Goal: Complete application form

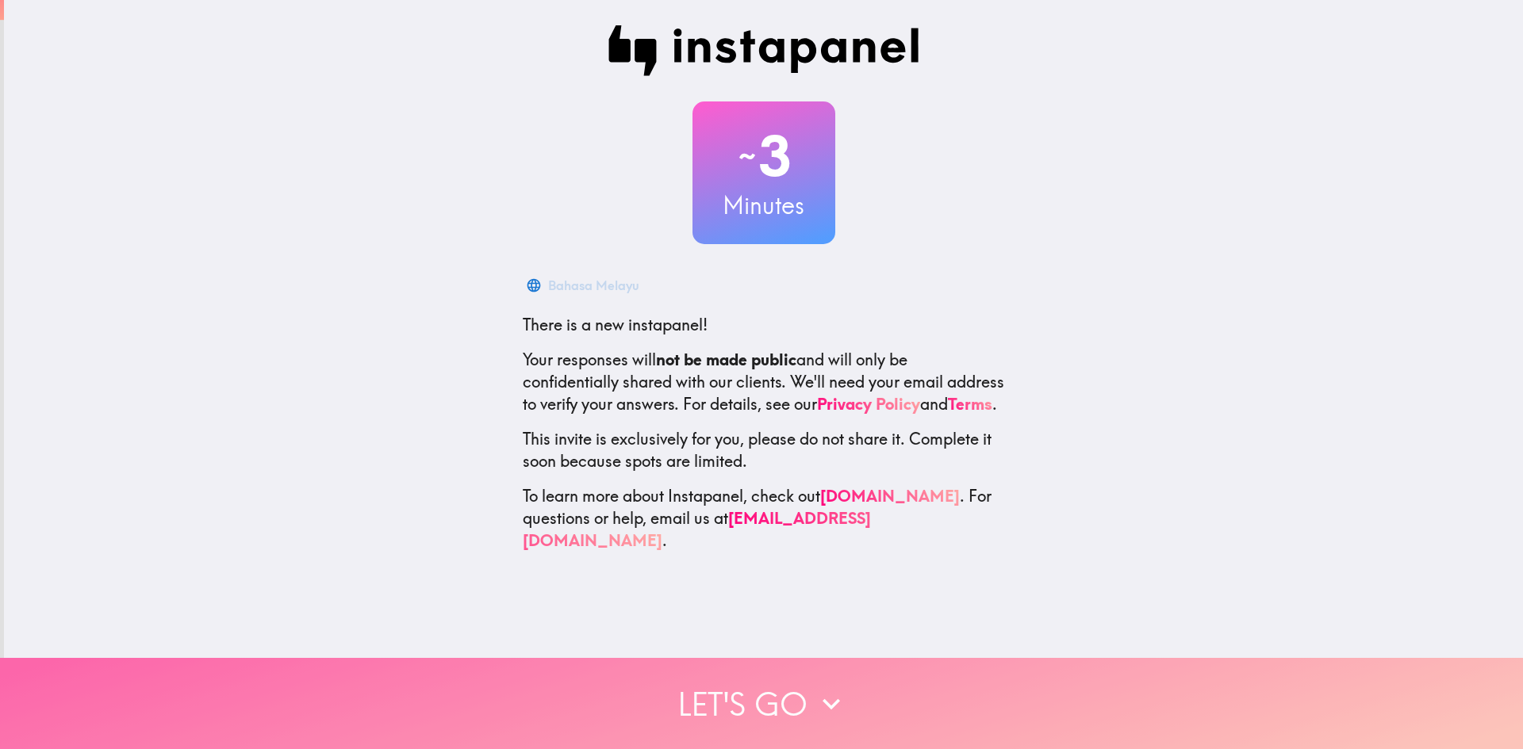
click at [730, 666] on button "Let's go" at bounding box center [761, 703] width 1523 height 91
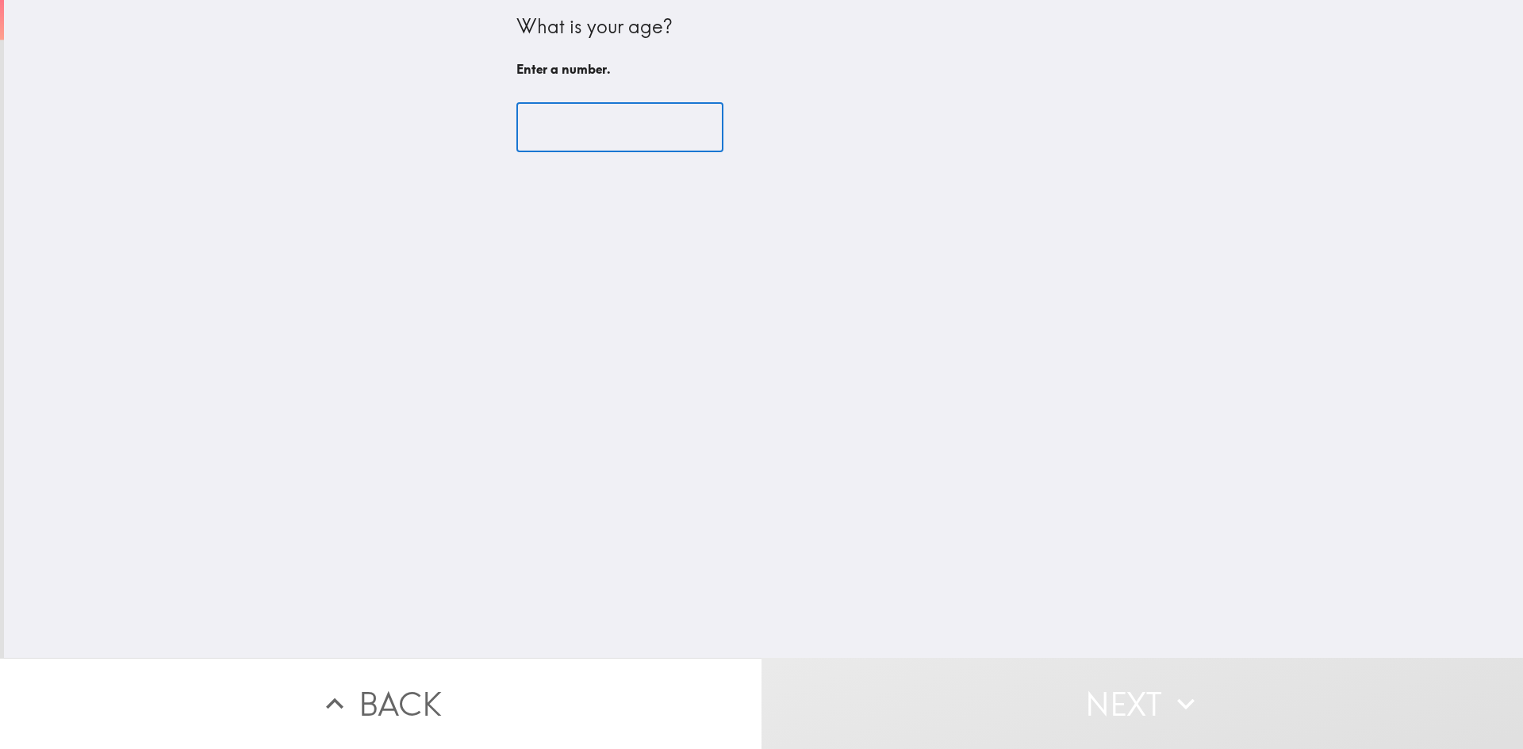
click at [625, 110] on input "number" at bounding box center [619, 127] width 207 height 49
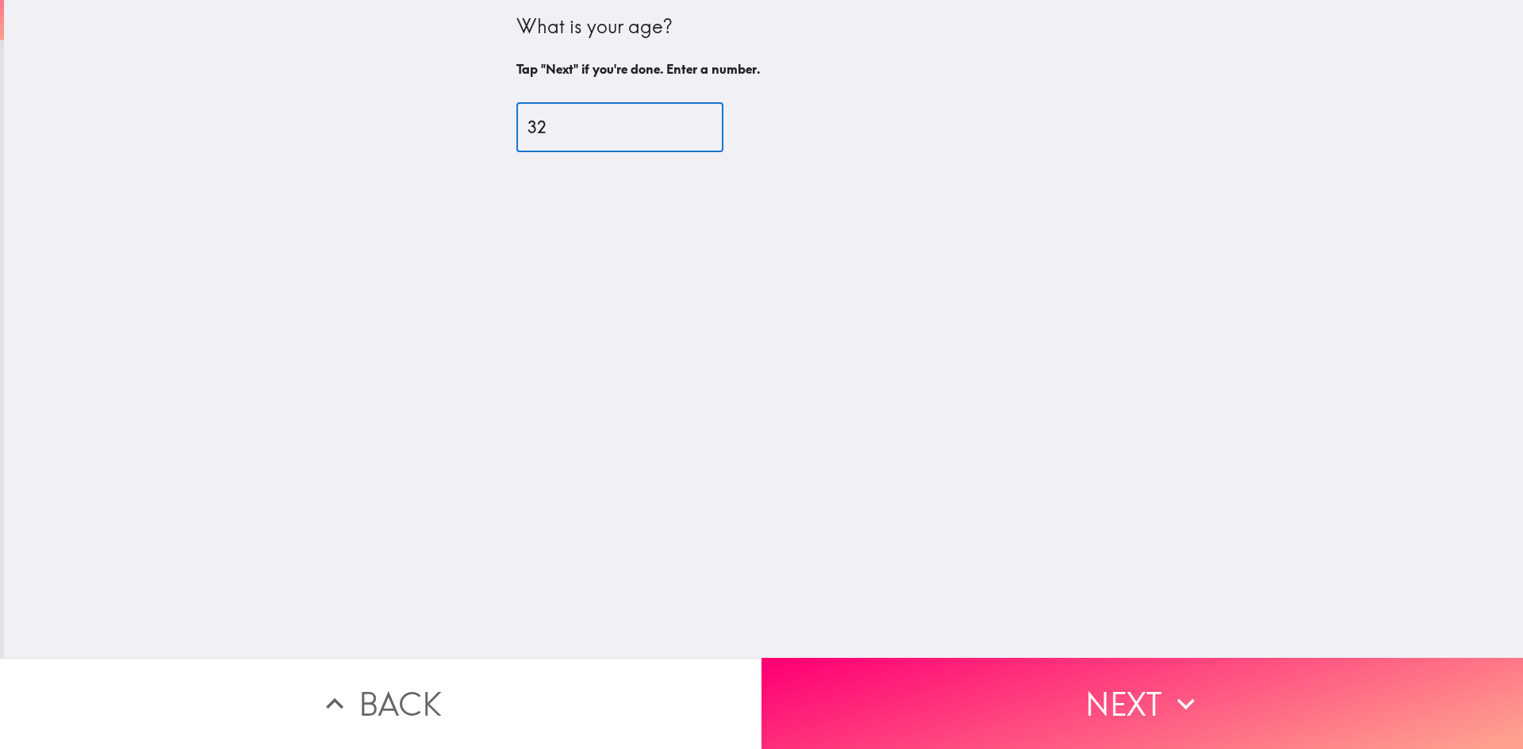
type input "32"
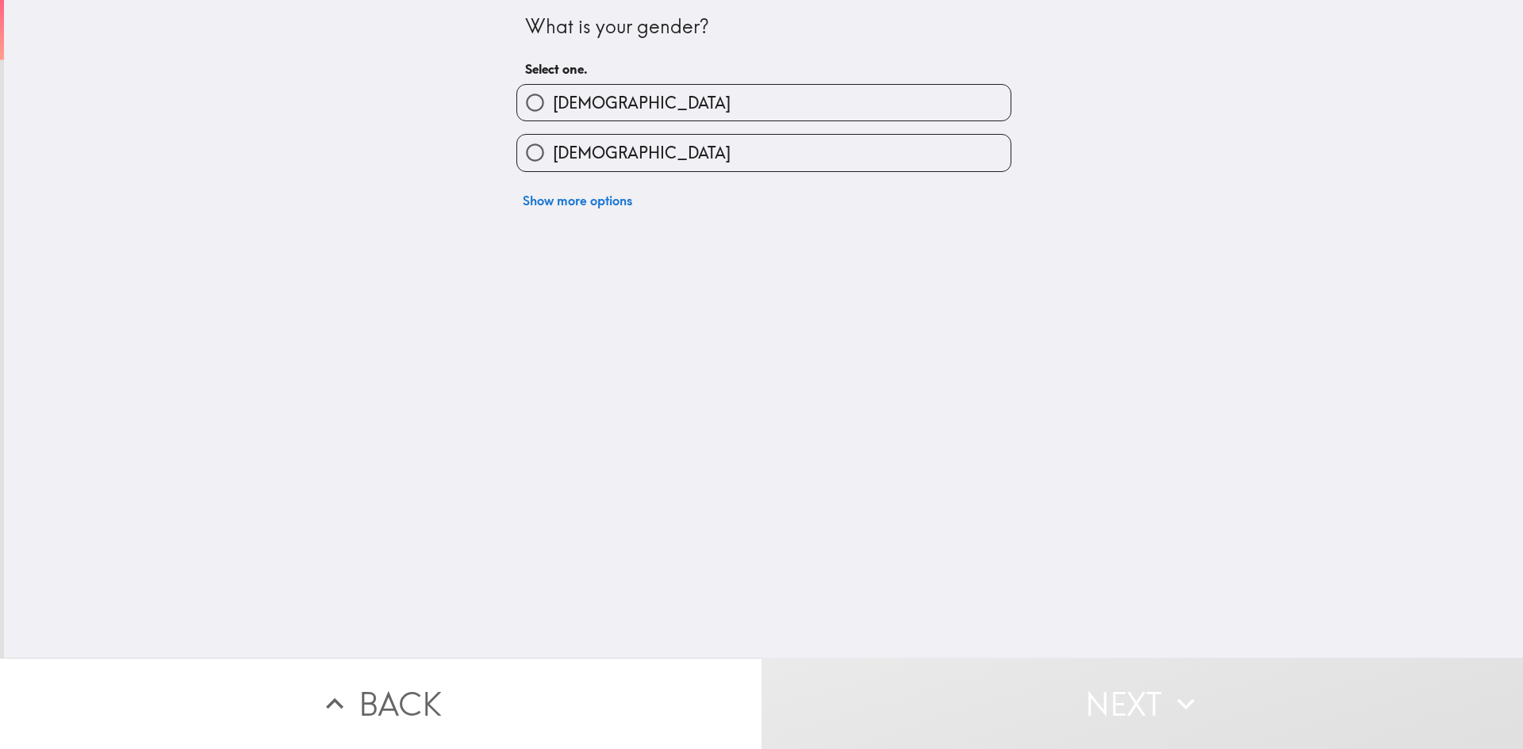
drag, startPoint x: 607, startPoint y: 118, endPoint x: 609, endPoint y: 91, distance: 27.0
click at [607, 110] on label "[DEMOGRAPHIC_DATA]" at bounding box center [763, 103] width 493 height 36
click at [553, 110] on input "[DEMOGRAPHIC_DATA]" at bounding box center [535, 103] width 36 height 36
radio input "true"
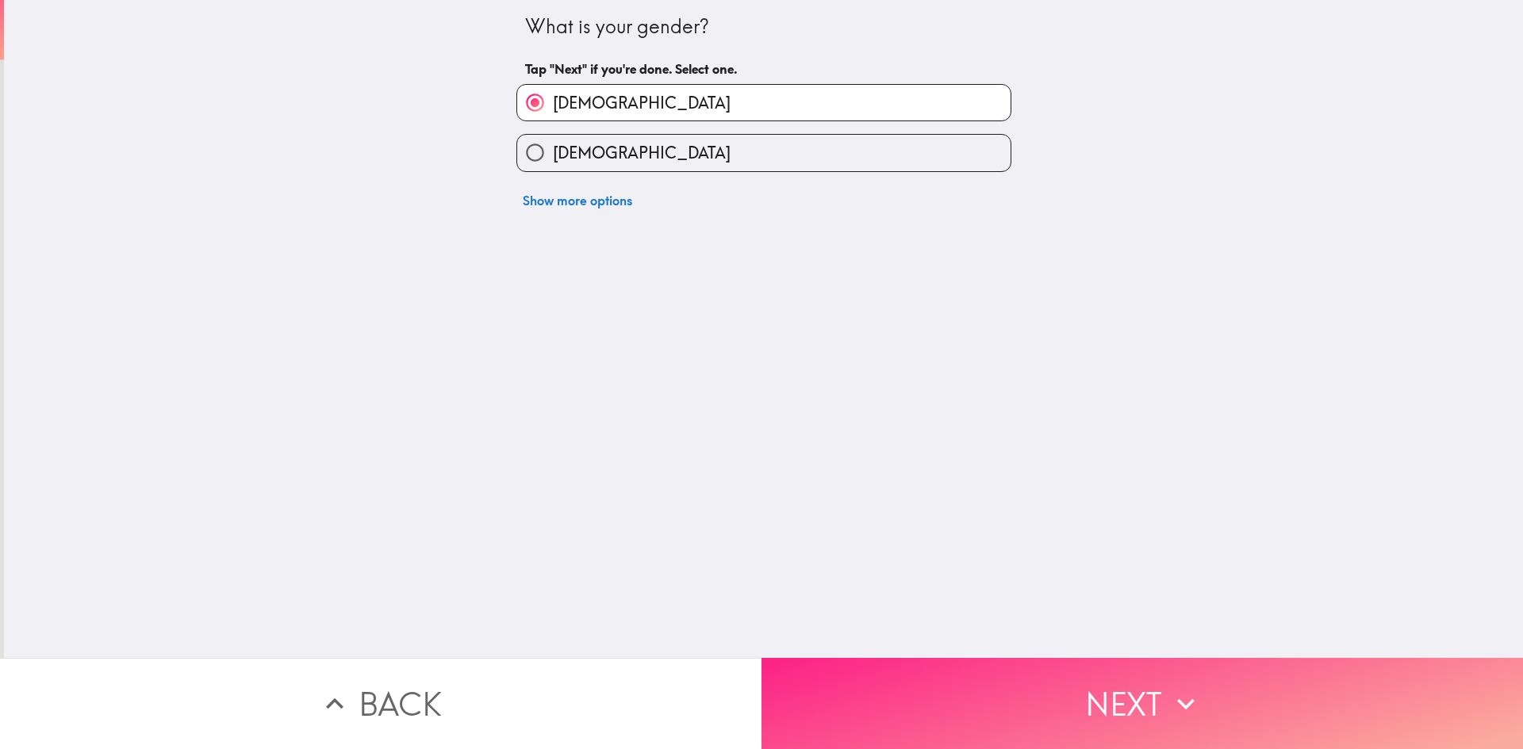
click at [850, 706] on button "Next" at bounding box center [1141, 703] width 761 height 91
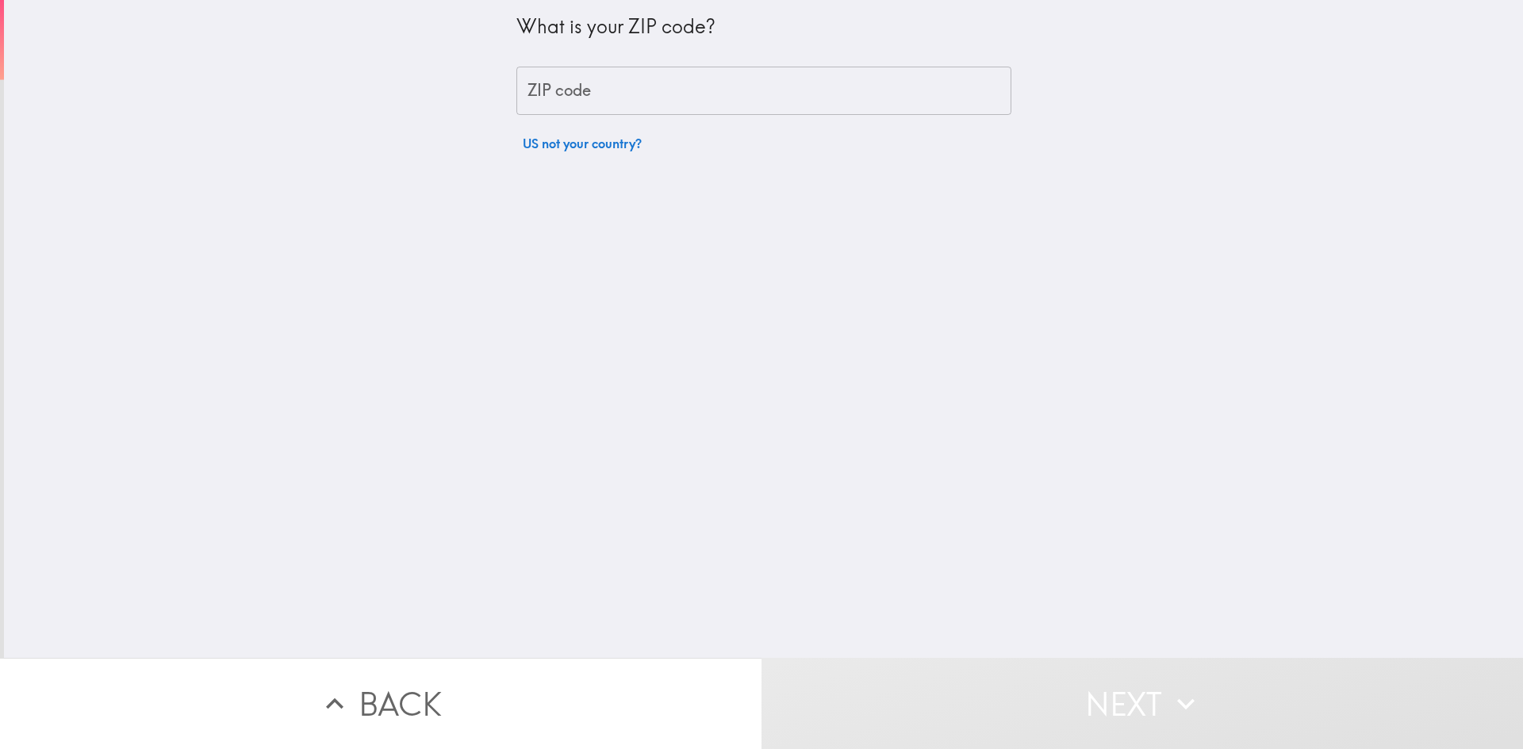
click at [630, 87] on input "ZIP code" at bounding box center [763, 91] width 495 height 49
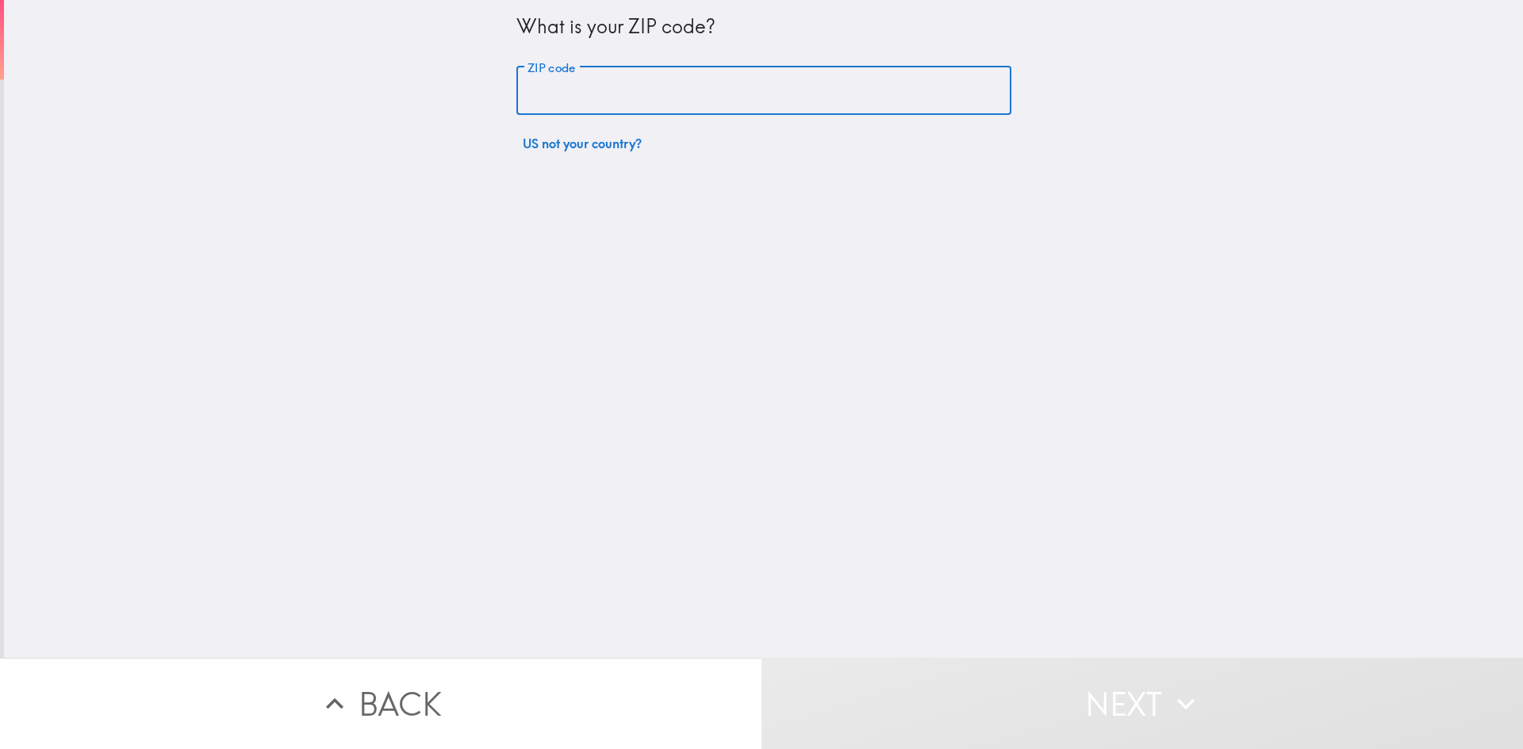
type input "48197"
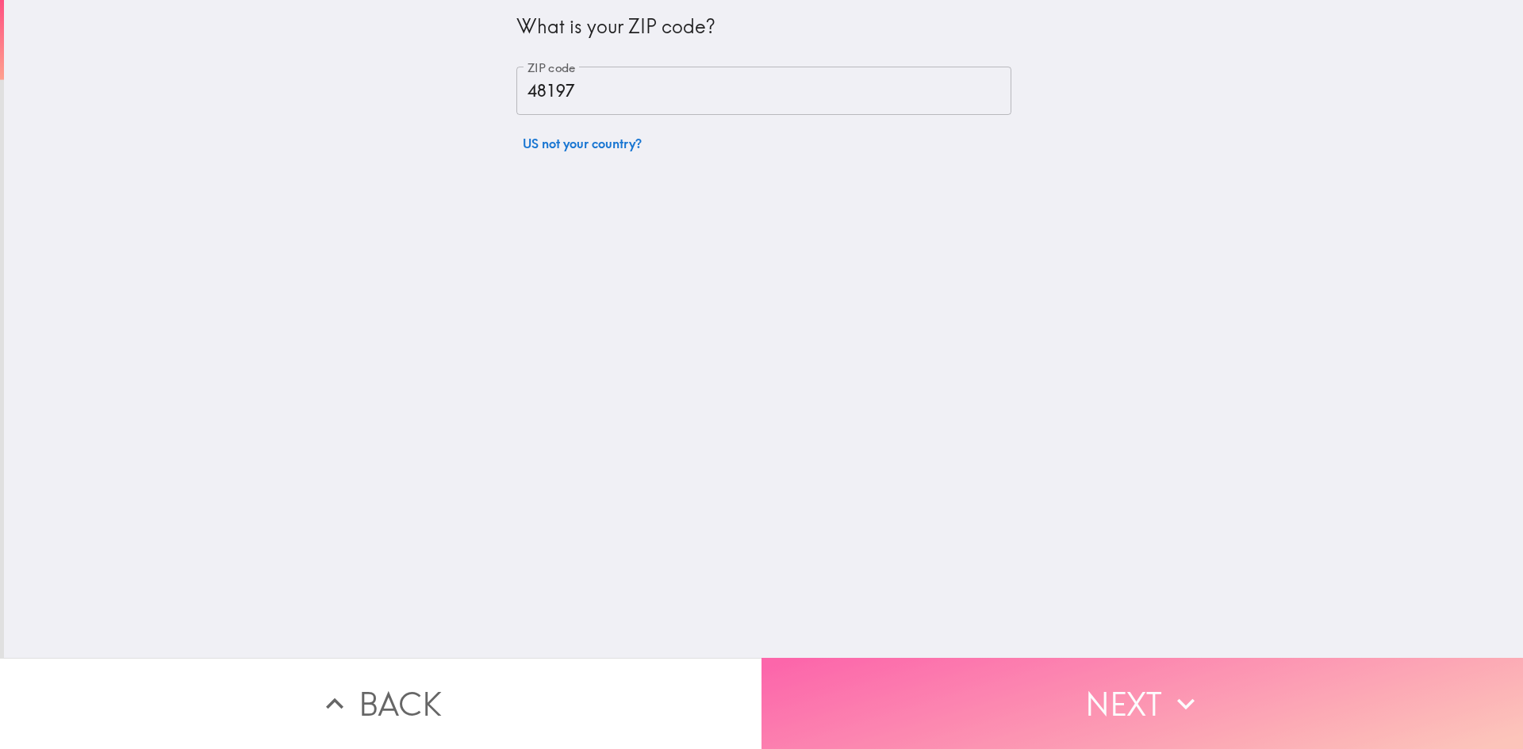
click at [941, 684] on button "Next" at bounding box center [1141, 703] width 761 height 91
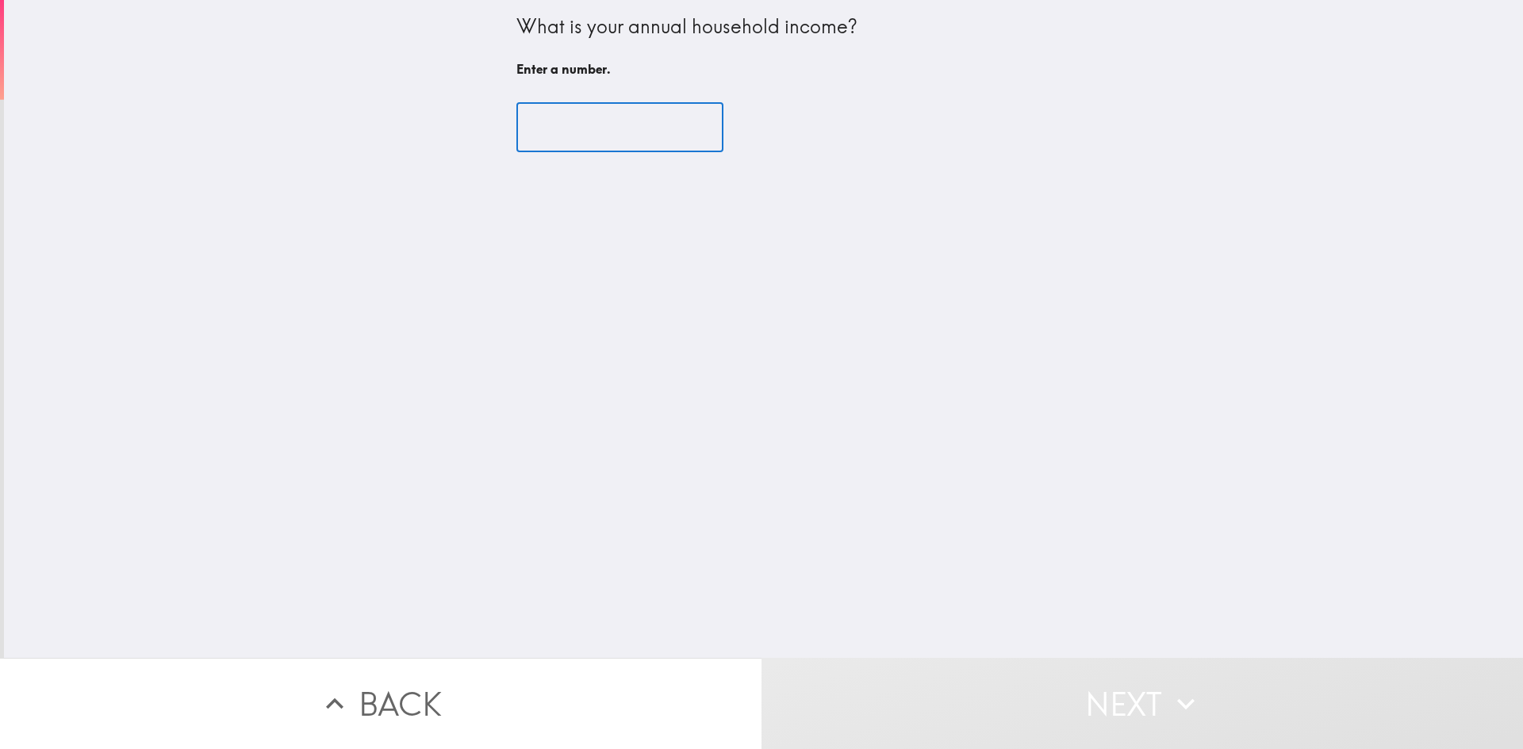
click at [597, 136] on input "number" at bounding box center [619, 127] width 207 height 49
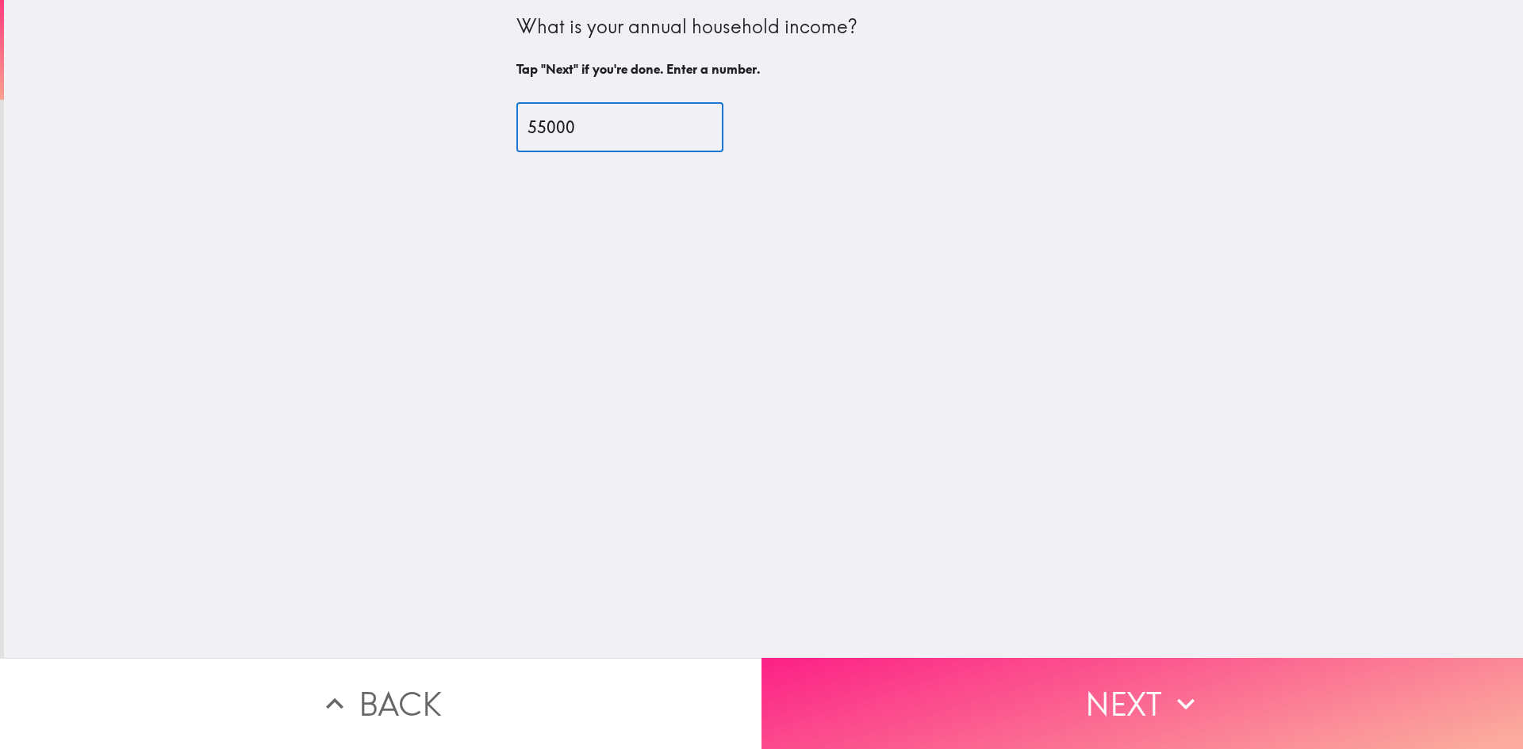
type input "55000"
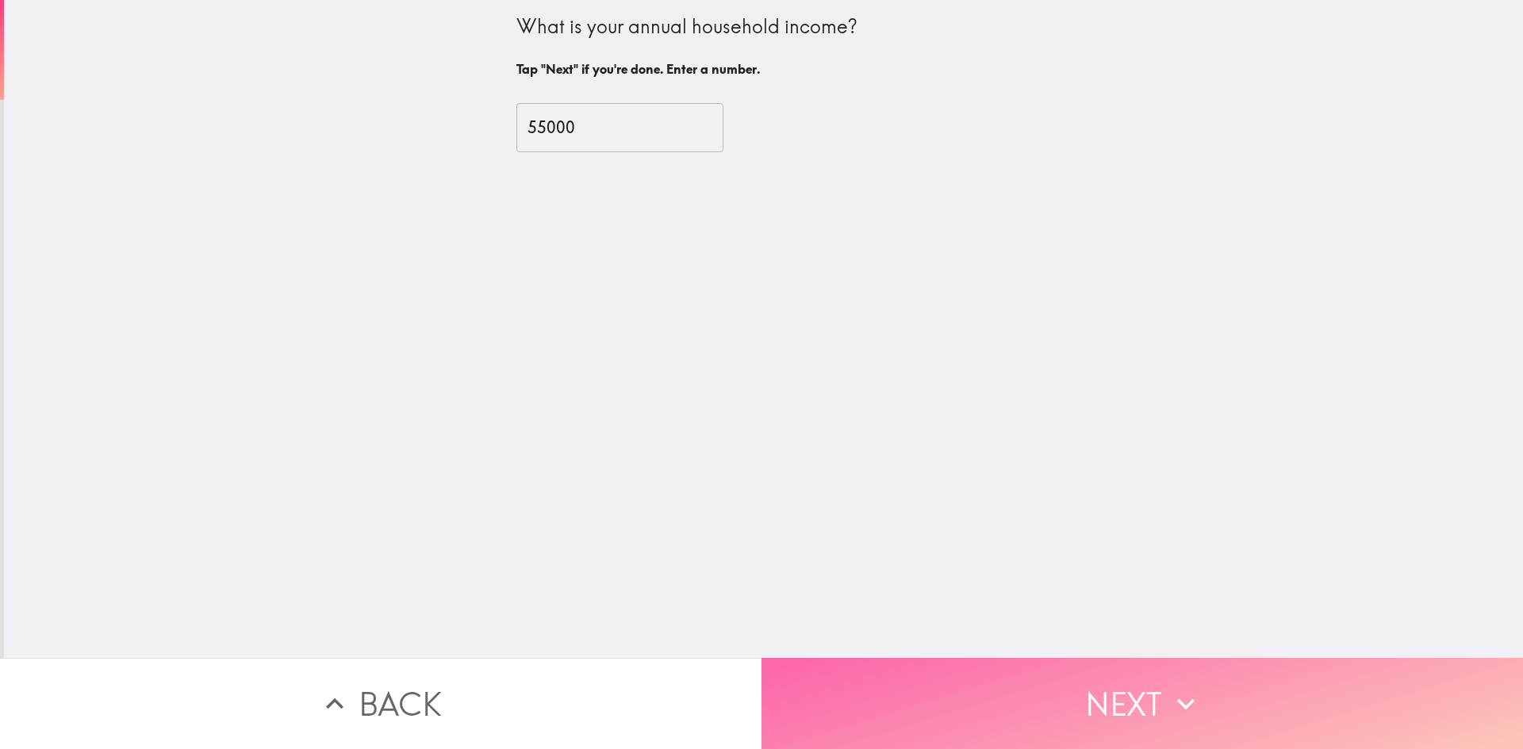
click at [1025, 681] on button "Next" at bounding box center [1141, 703] width 761 height 91
